Goal: Check status

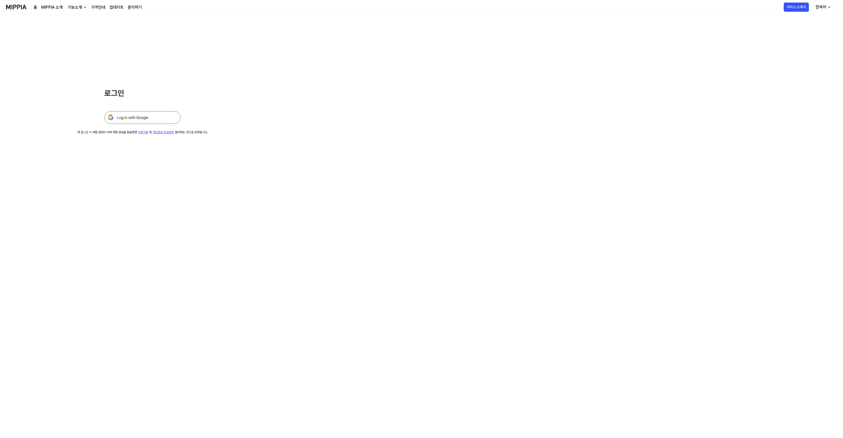
click at [122, 121] on img at bounding box center [142, 117] width 76 height 13
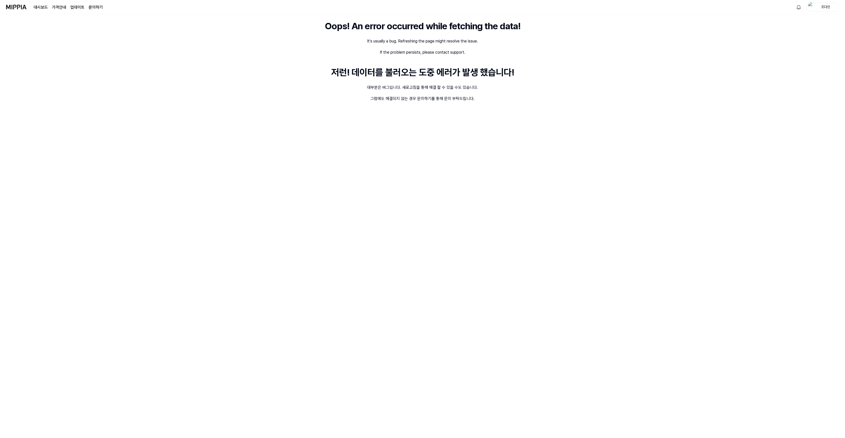
click at [218, 118] on div "Oops! An error occurred while fetching the data! It's usually a bug. Refreshing…" at bounding box center [422, 226] width 845 height 424
